Goal: Find specific page/section: Find specific page/section

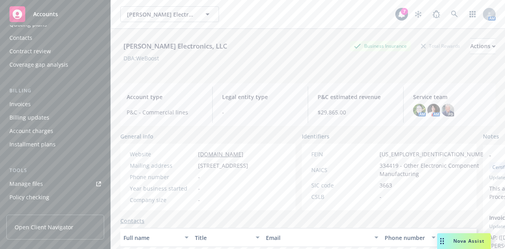
click at [231, 17] on div "Wilson Electronics, LLC Wilson Electronics, LLC" at bounding box center [257, 14] width 275 height 16
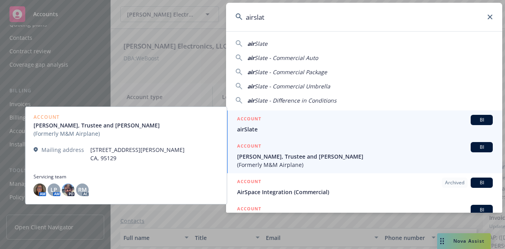
type input "airslat"
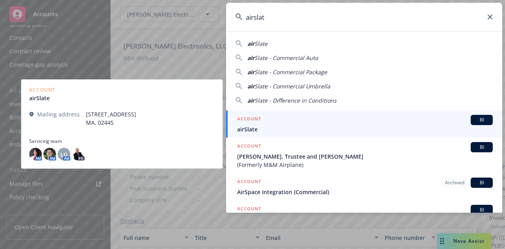
click at [306, 125] on span "airSlate" at bounding box center [365, 129] width 256 height 8
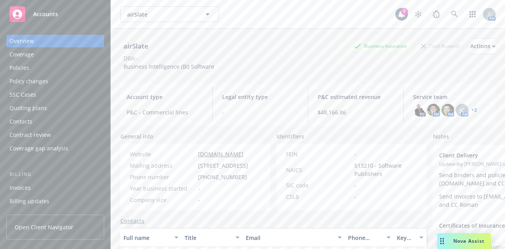
click at [39, 63] on div "Policies" at bounding box center [54, 68] width 91 height 13
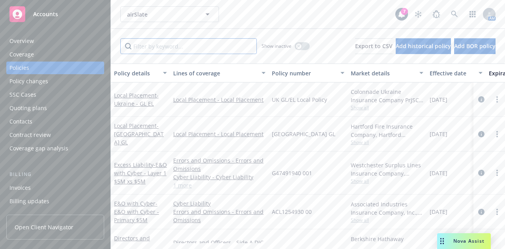
click at [172, 47] on input "Filter by keyword..." at bounding box center [188, 46] width 136 height 16
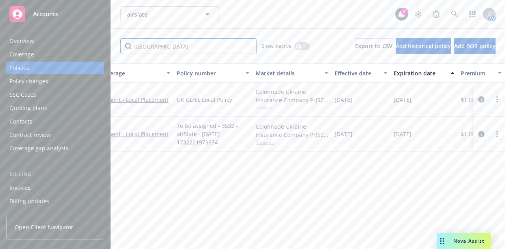
scroll to position [0, 95]
type input "ukraine"
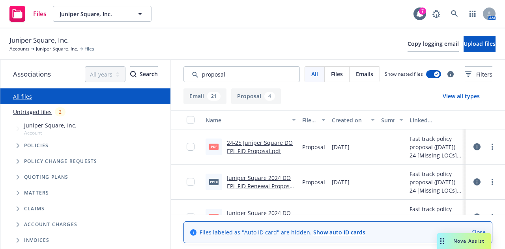
click at [195, 38] on div "Juniper Square, Inc. Accounts Juniper Square, Inc. Files Copy logging email Upl…" at bounding box center [252, 43] width 486 height 17
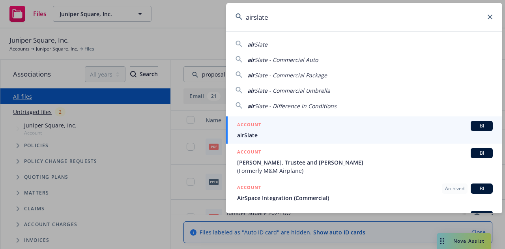
type input "airslate"
